Goal: Complete application form

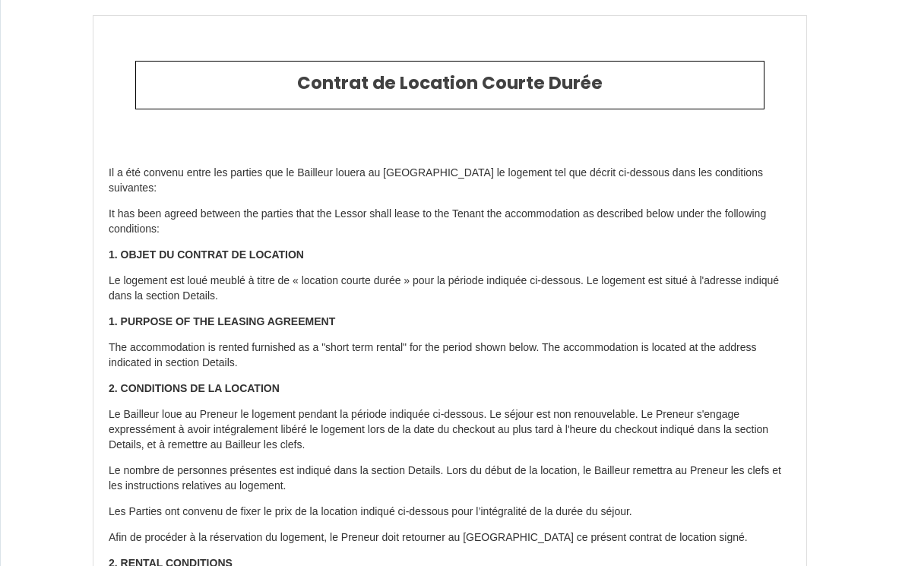
select select "NL"
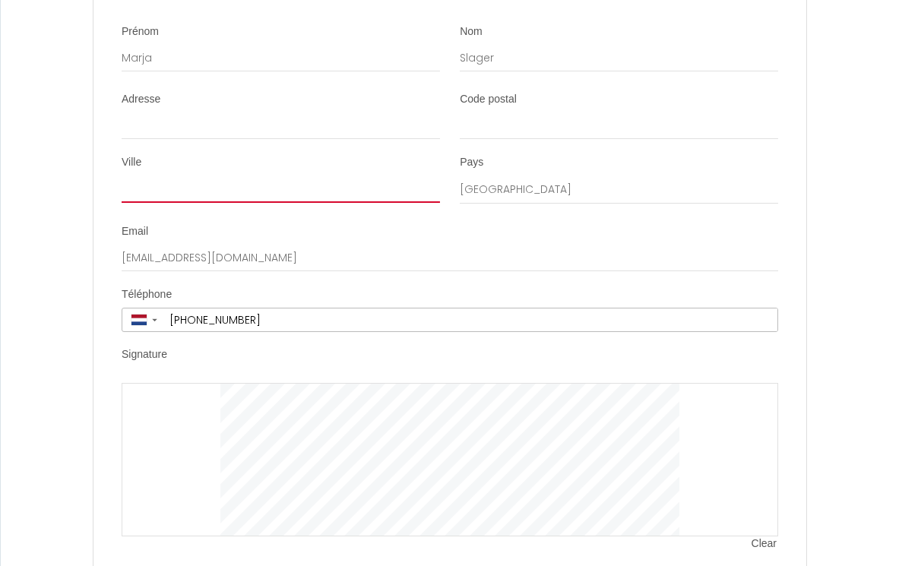
scroll to position [3204, 0]
click at [154, 384] on div at bounding box center [450, 460] width 657 height 153
drag, startPoint x: 767, startPoint y: 450, endPoint x: 759, endPoint y: 437, distance: 15.0
click at [767, 537] on span "Clear" at bounding box center [765, 544] width 27 height 15
click at [733, 384] on div at bounding box center [450, 460] width 657 height 153
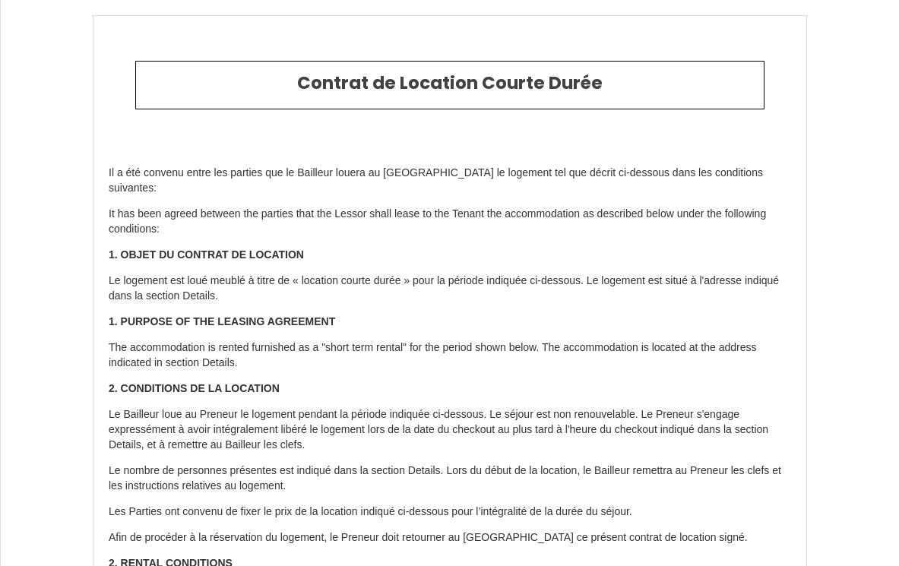
type input "14.3"
type input "260"
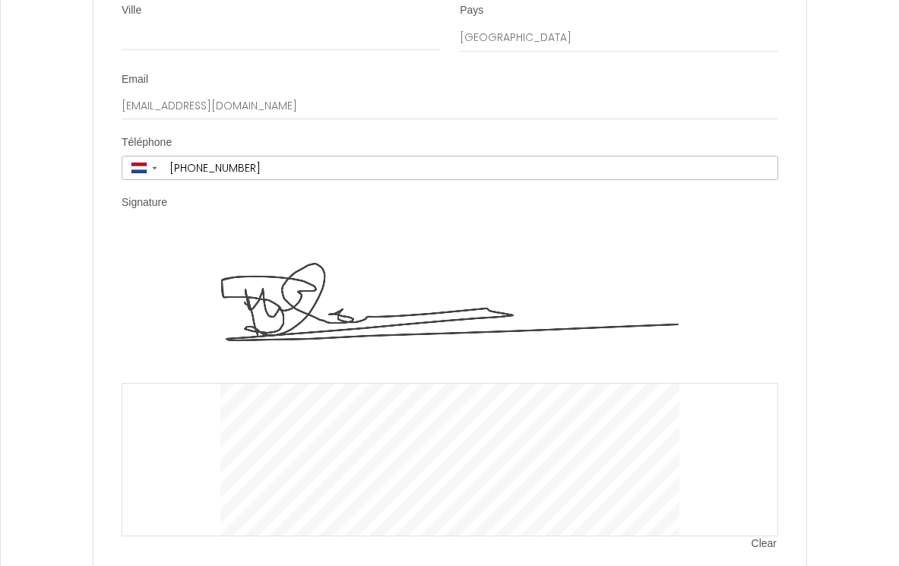
scroll to position [3356, 0]
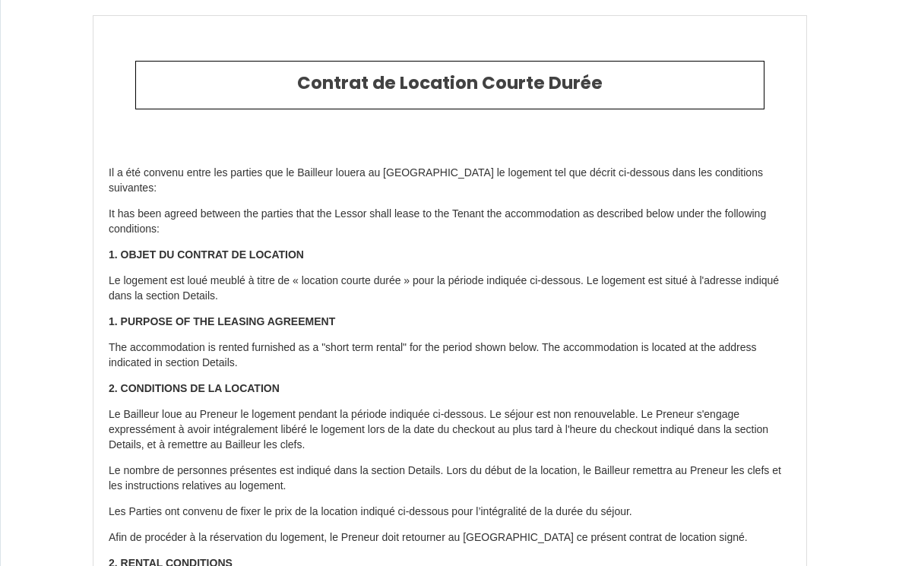
select select "NL"
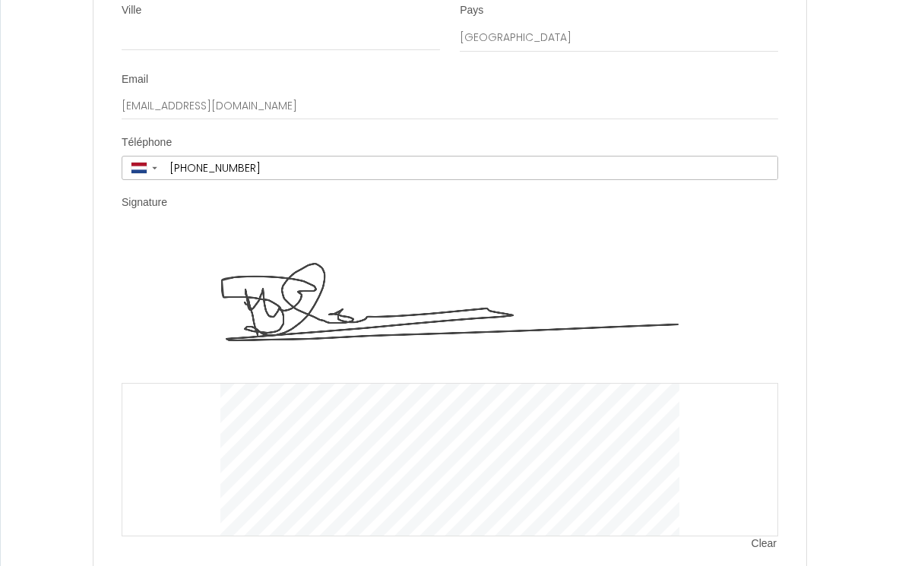
scroll to position [3356, 0]
